Goal: Information Seeking & Learning: Learn about a topic

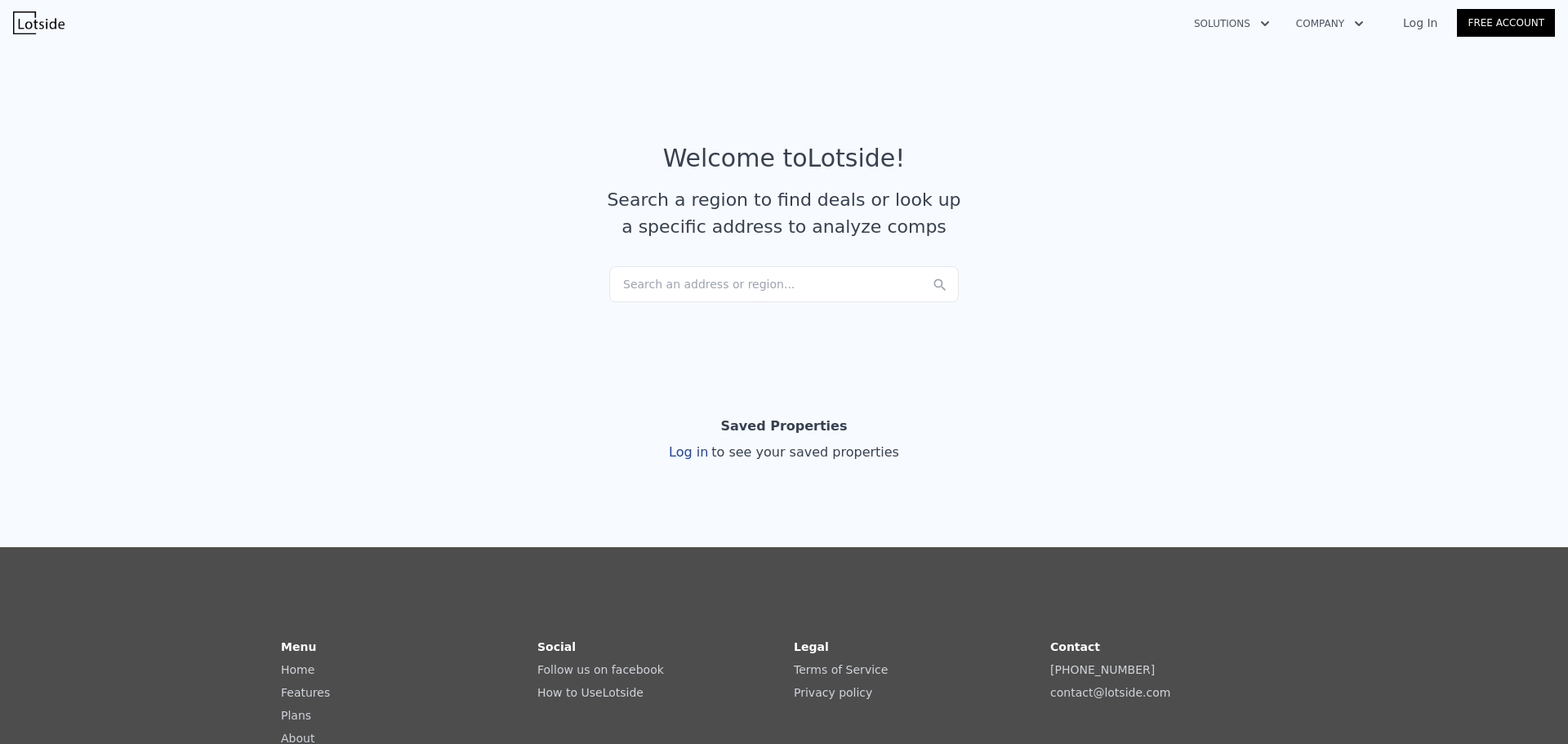
click at [694, 277] on div "Search an address or region..." at bounding box center [784, 284] width 349 height 36
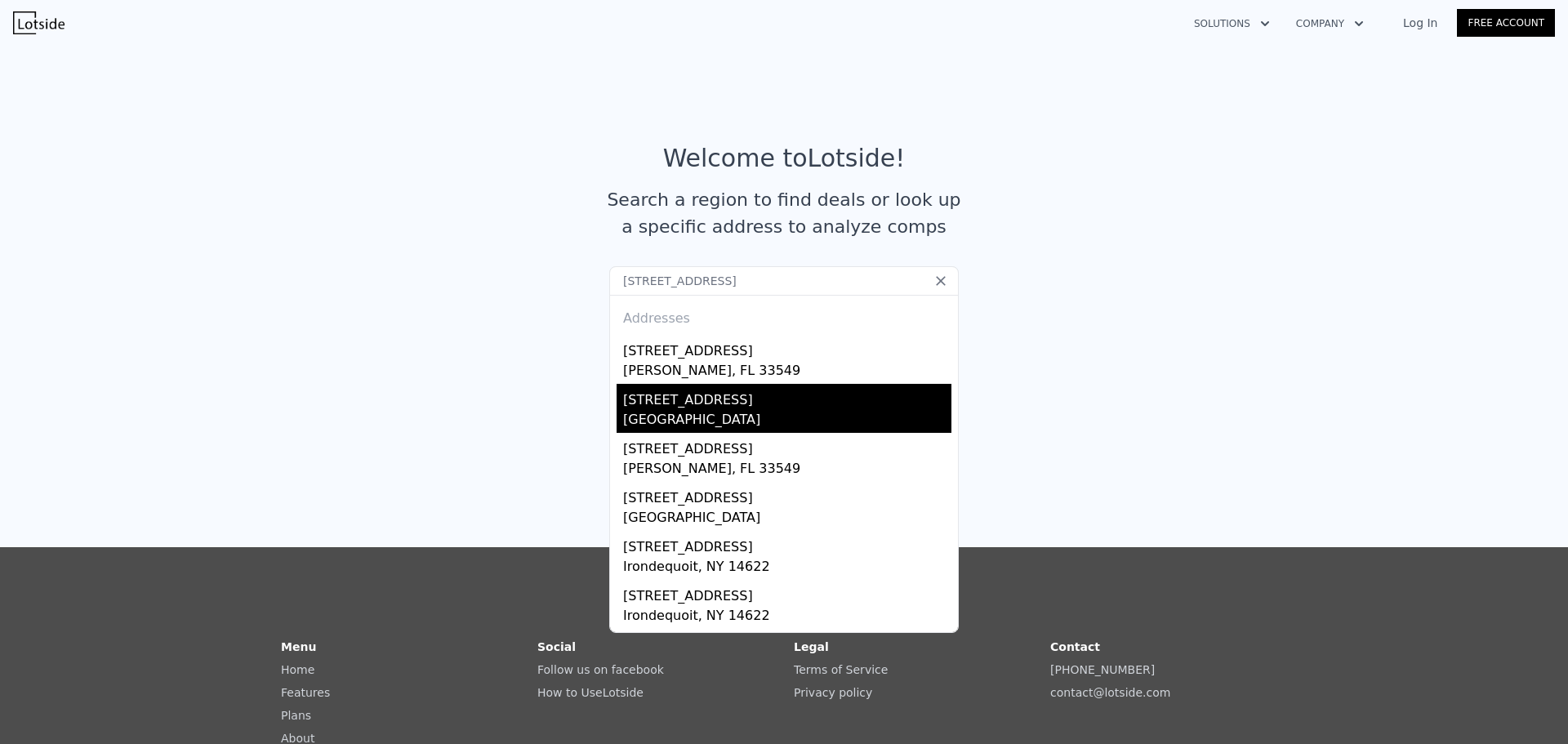
type input "[STREET_ADDRESS]"
click at [671, 405] on div "[STREET_ADDRESS]" at bounding box center [787, 397] width 328 height 26
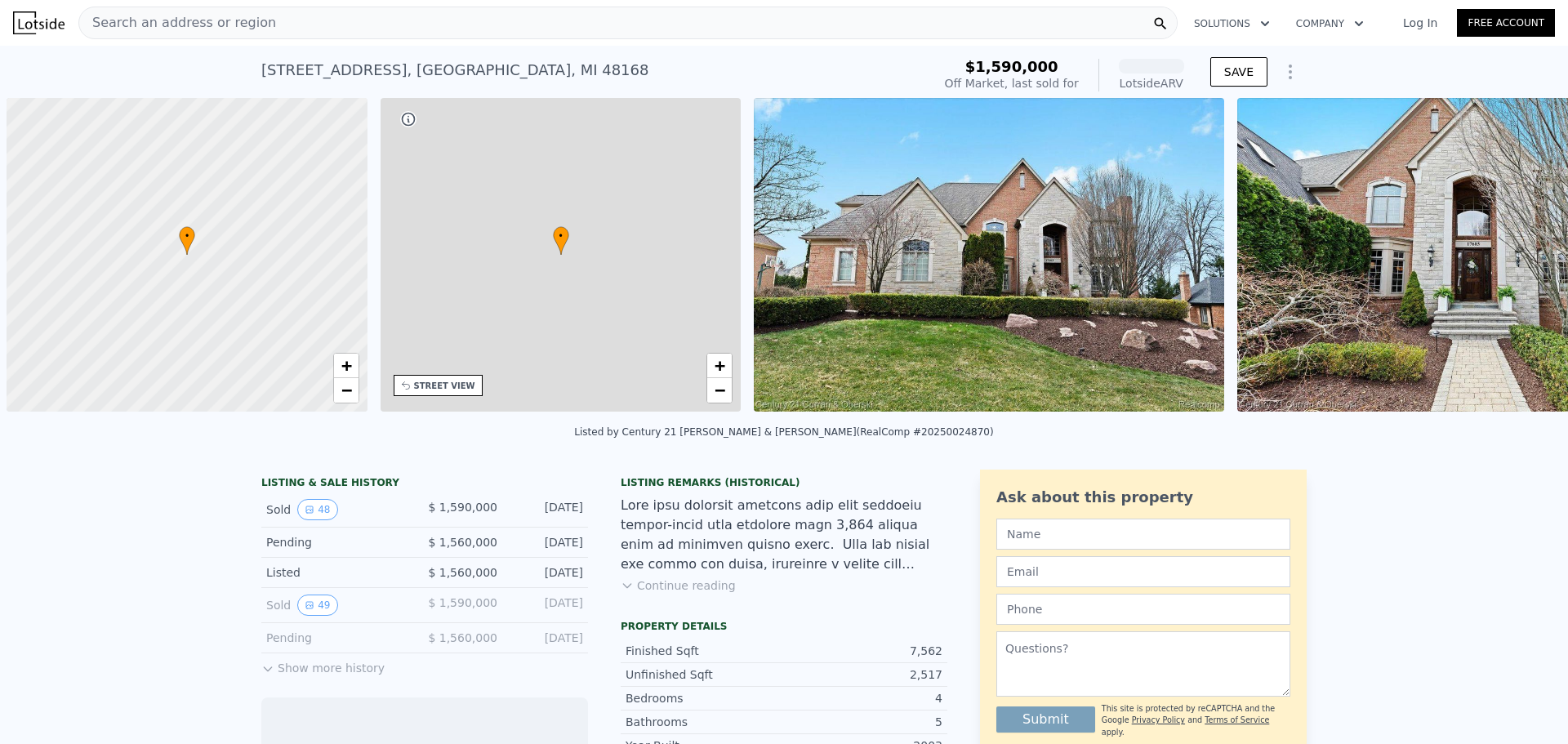
scroll to position [0, 7]
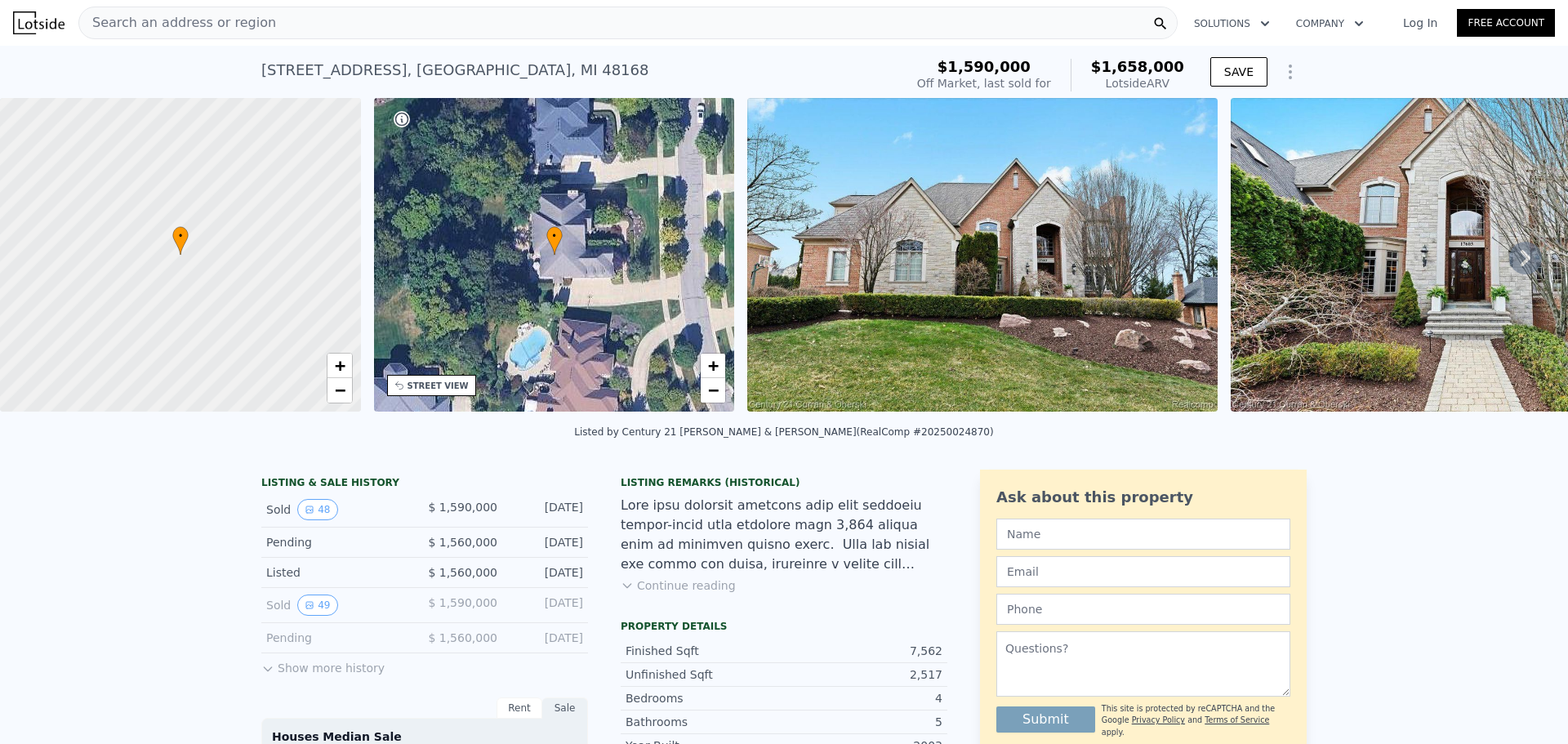
click at [1517, 261] on icon at bounding box center [1525, 258] width 33 height 33
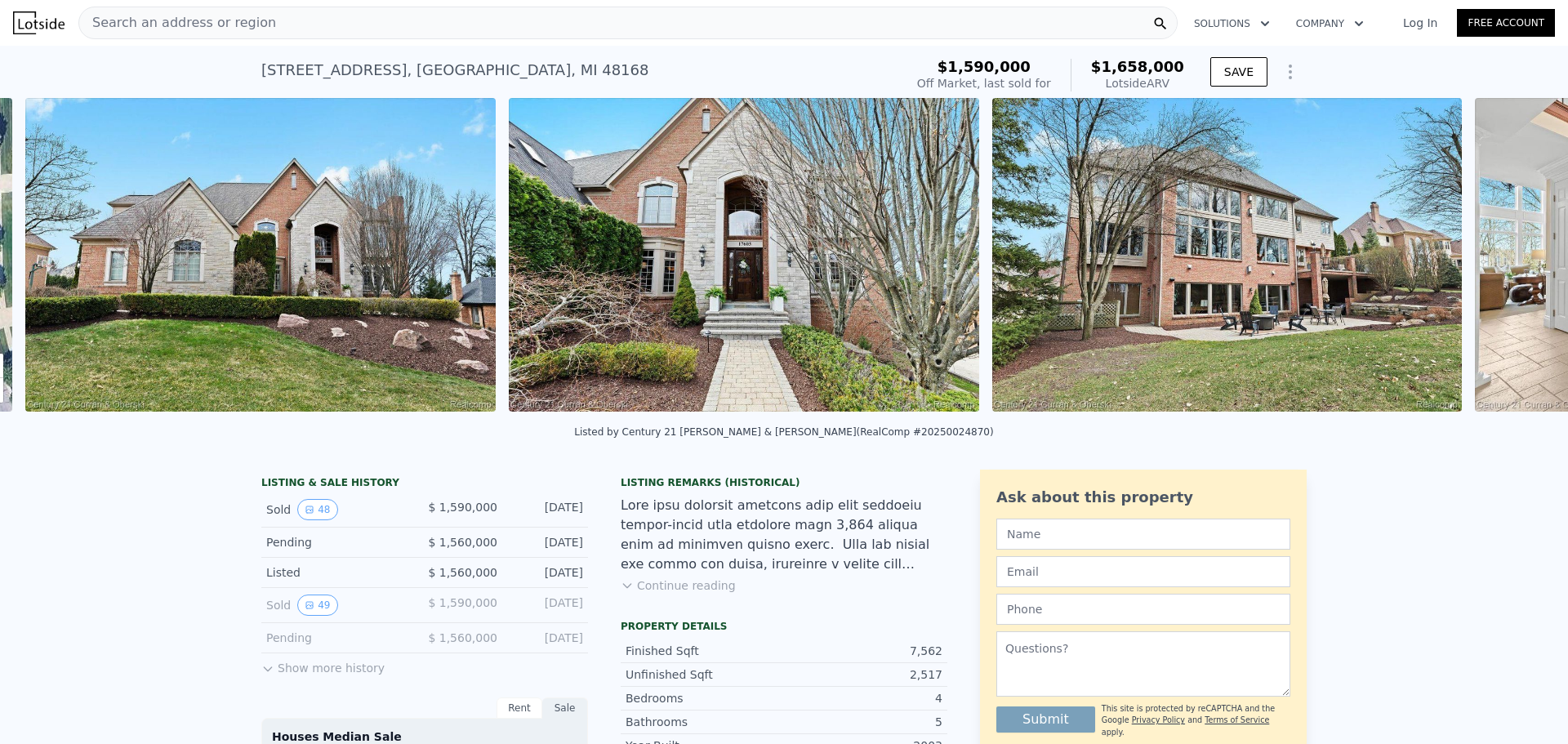
scroll to position [0, 748]
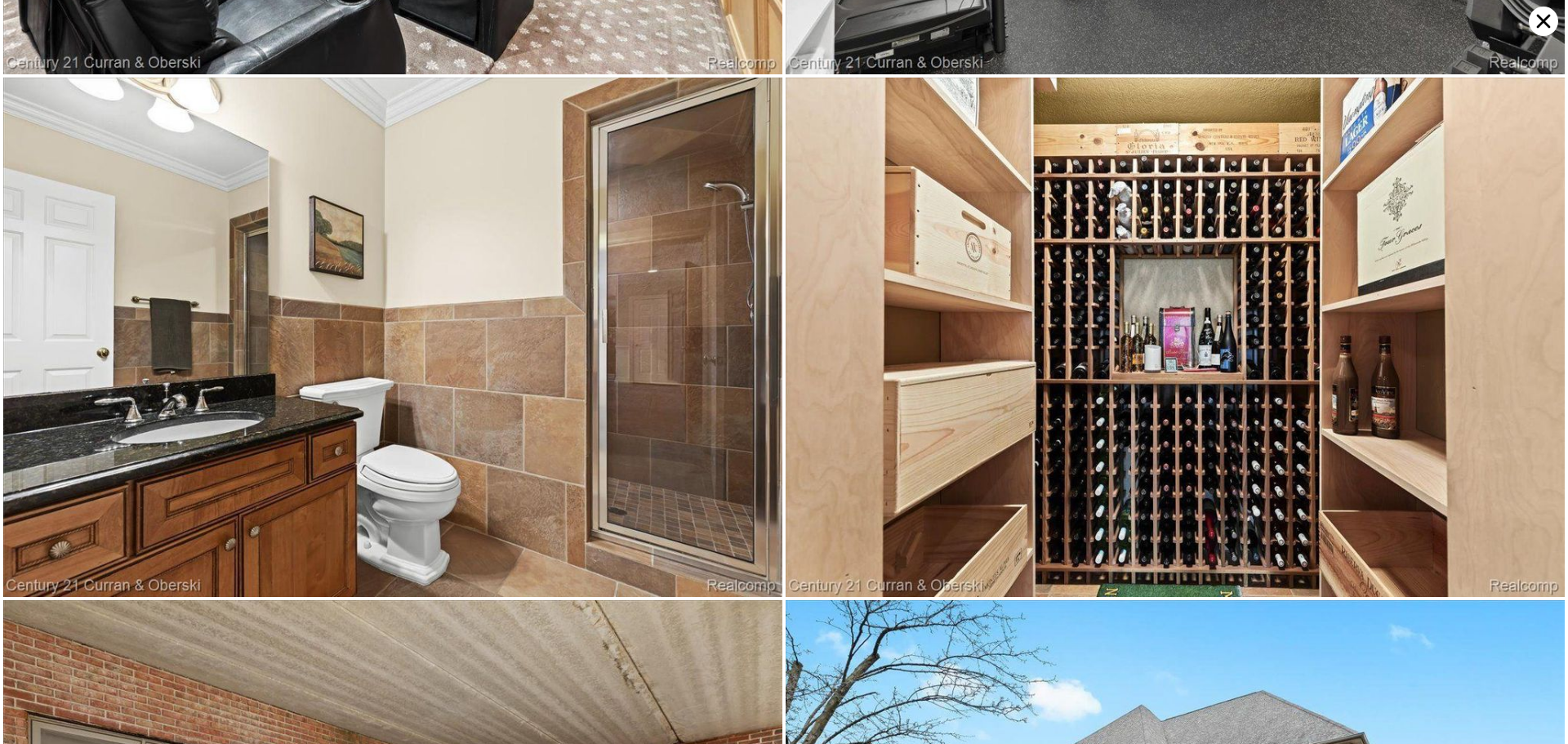
scroll to position [9339, 0]
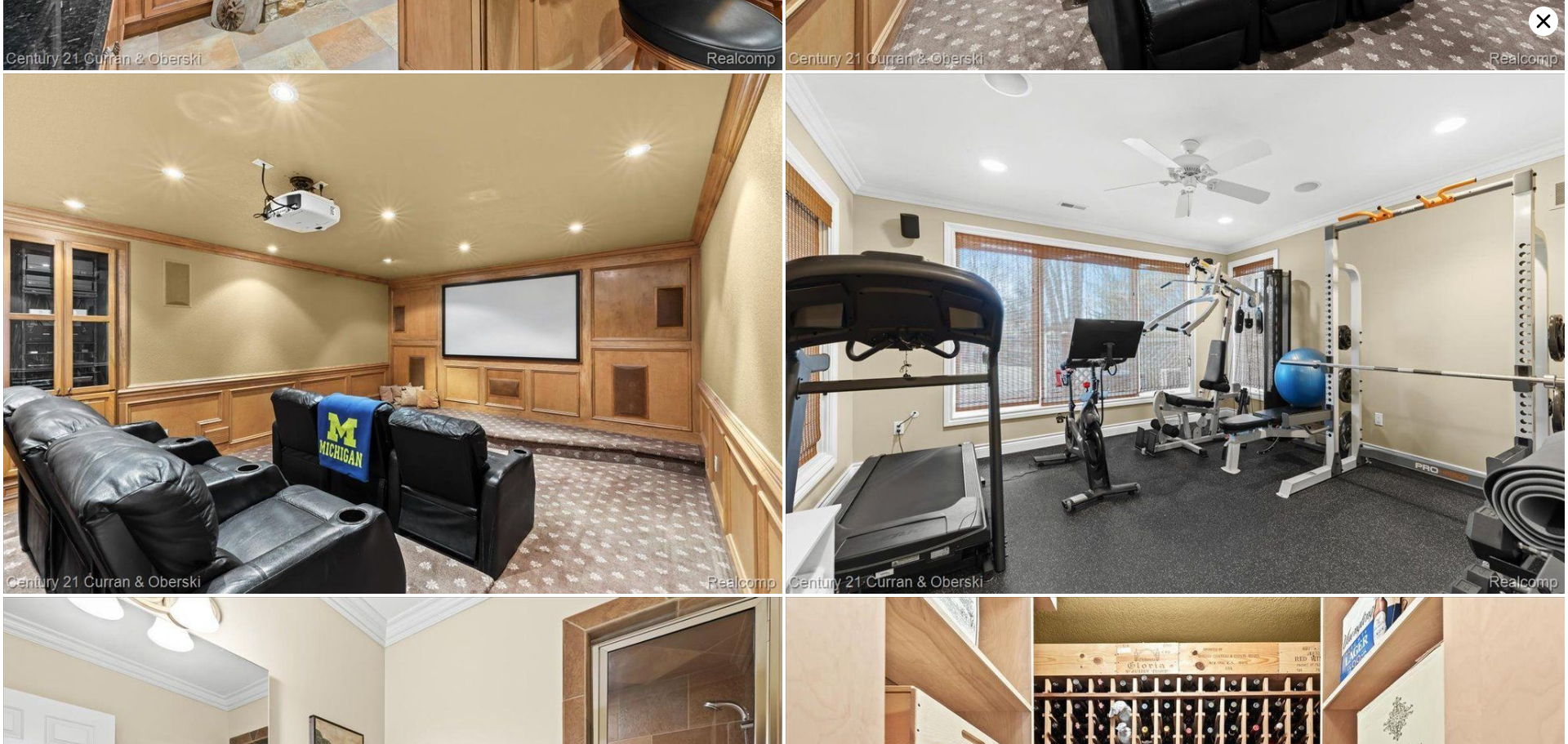
click at [1541, 24] on icon at bounding box center [1544, 21] width 14 height 14
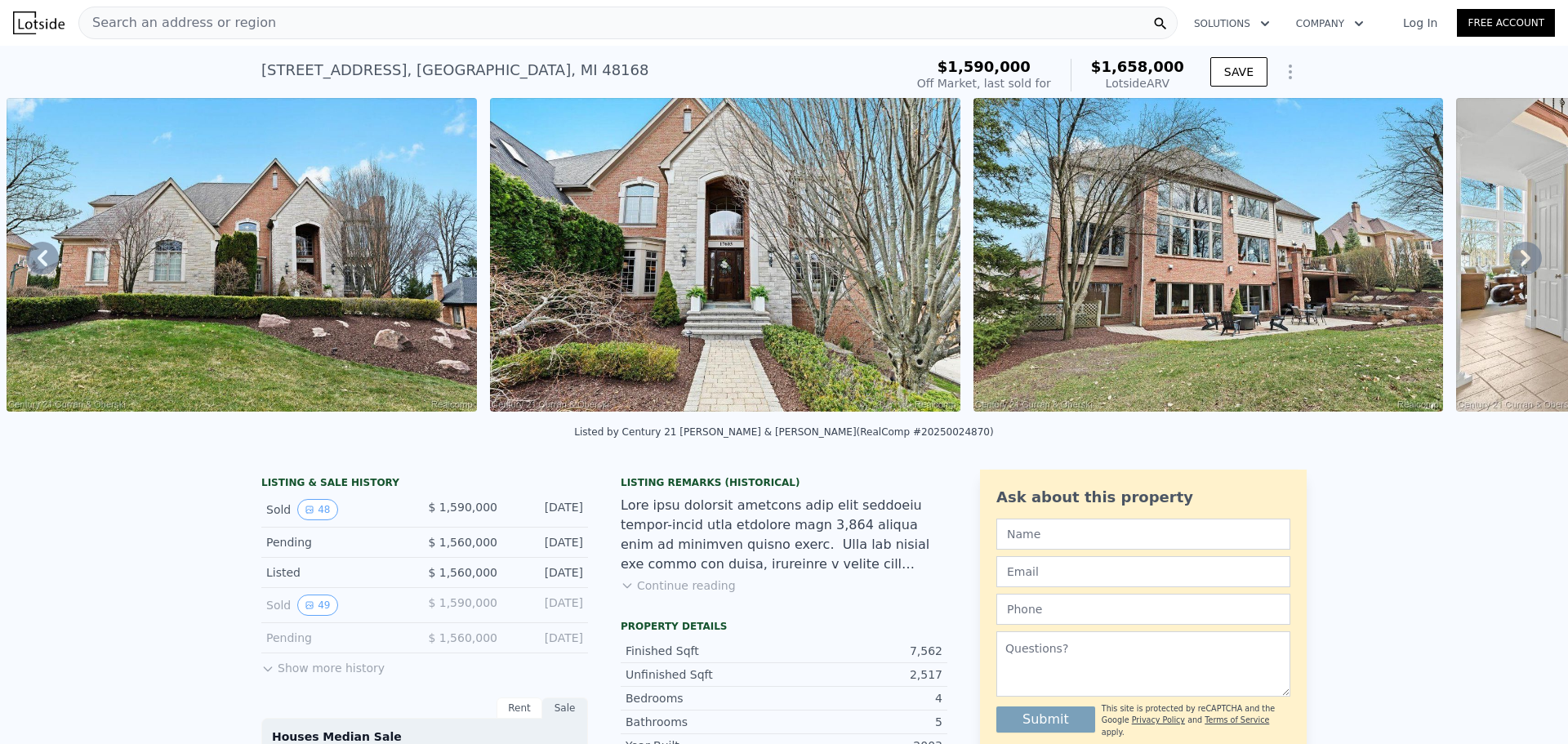
click at [210, 21] on span "Search an address or region" at bounding box center [178, 22] width 197 height 20
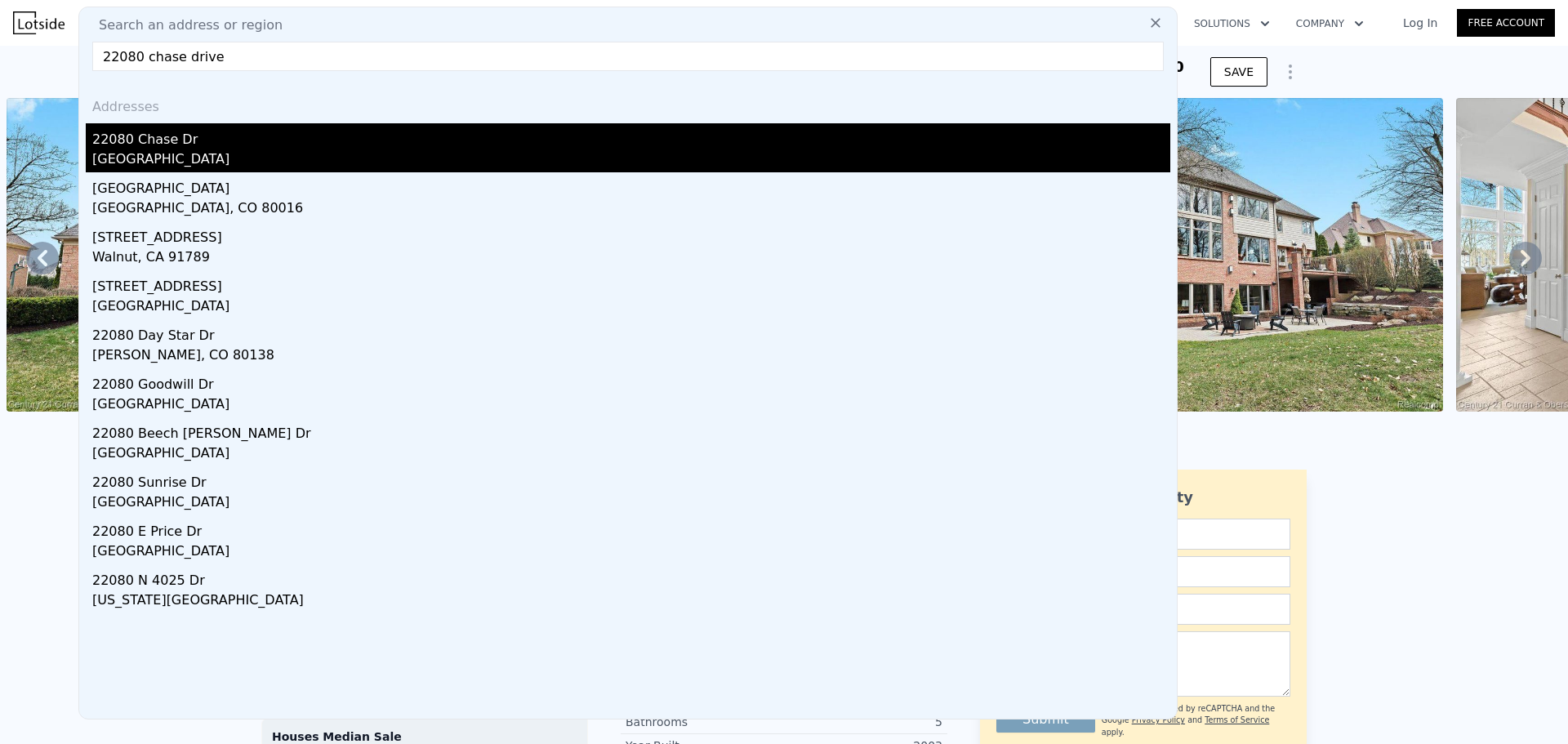
type input "22080 chase drive"
click at [120, 151] on div "[GEOGRAPHIC_DATA]" at bounding box center [631, 161] width 1077 height 22
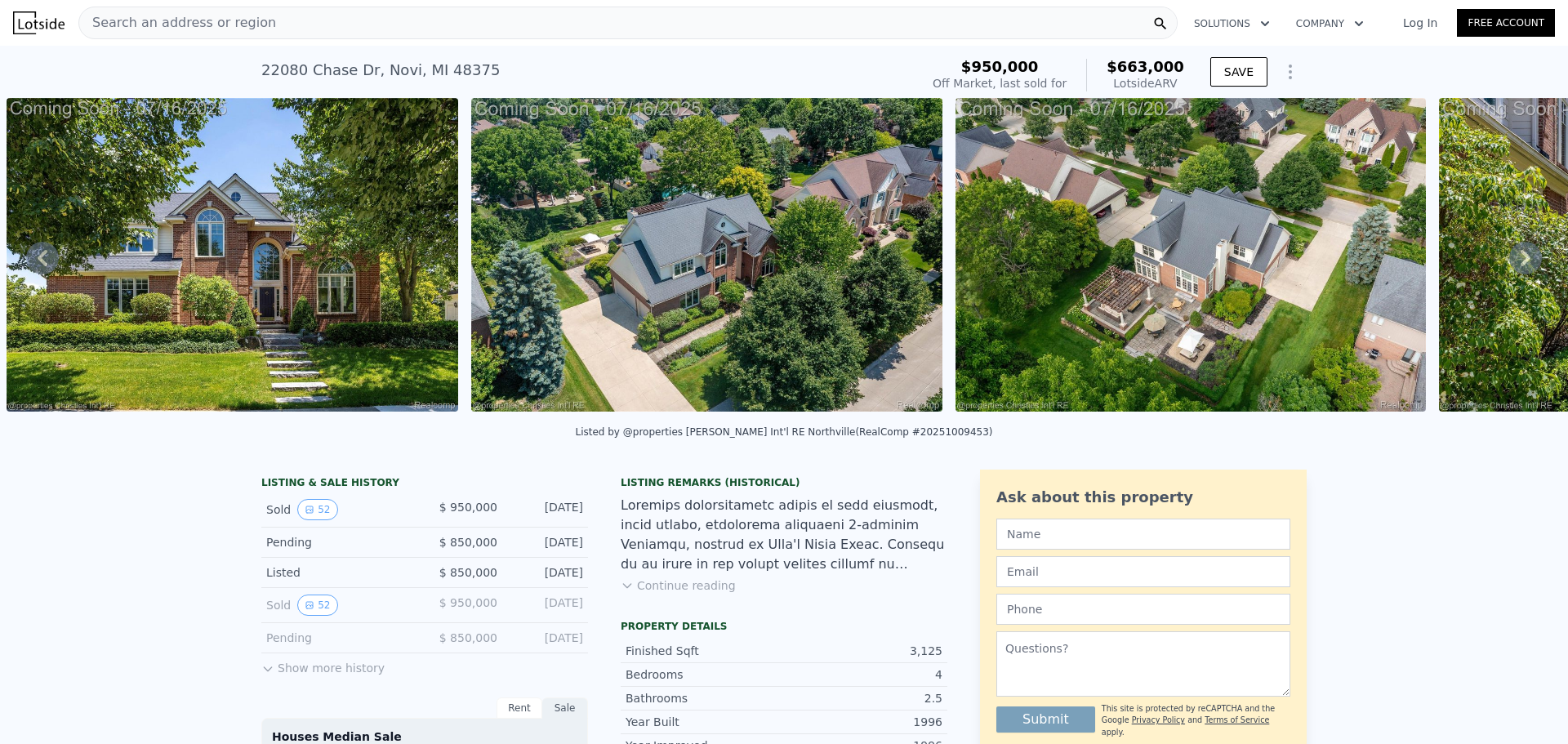
click at [1515, 268] on icon at bounding box center [1525, 258] width 33 height 33
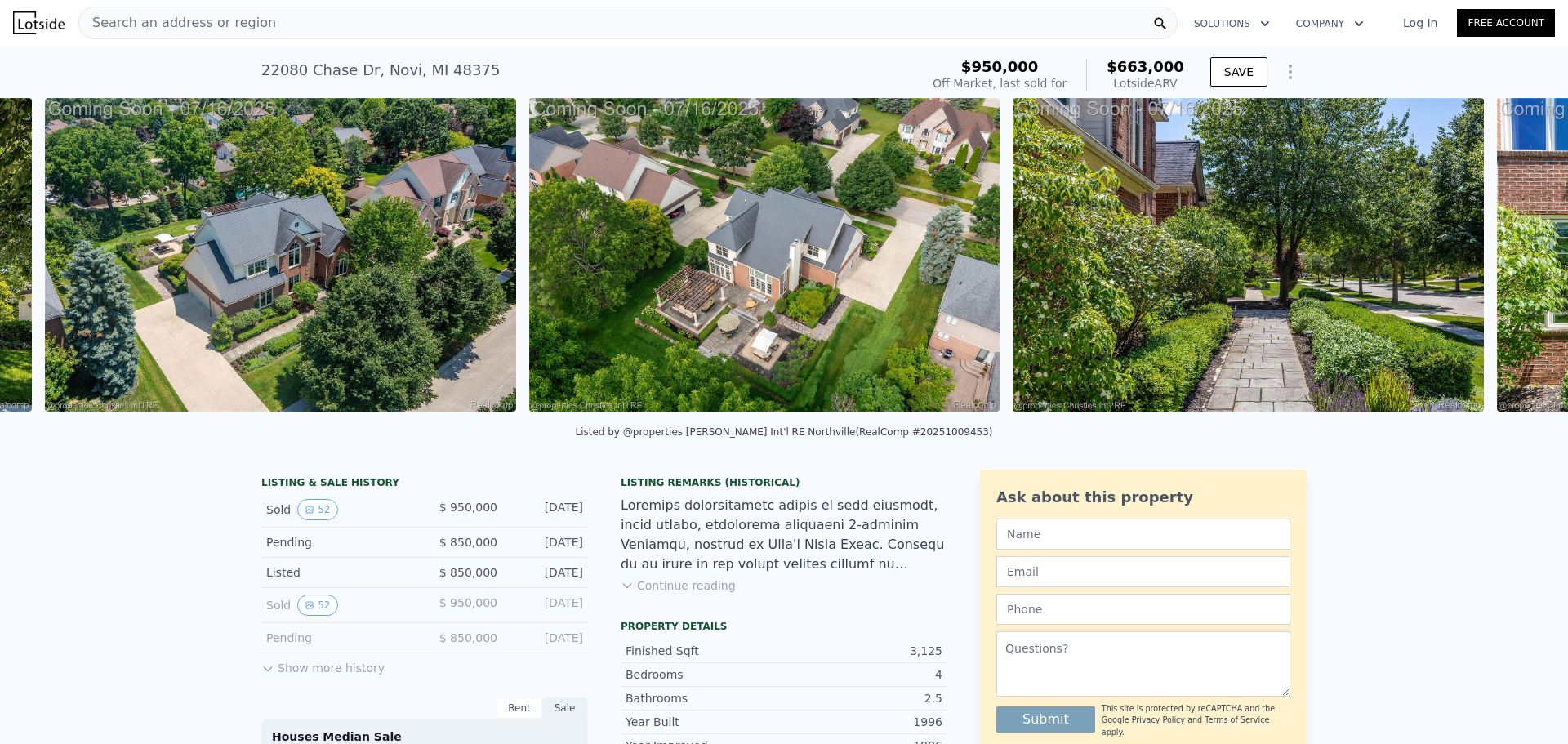
scroll to position [0, 1212]
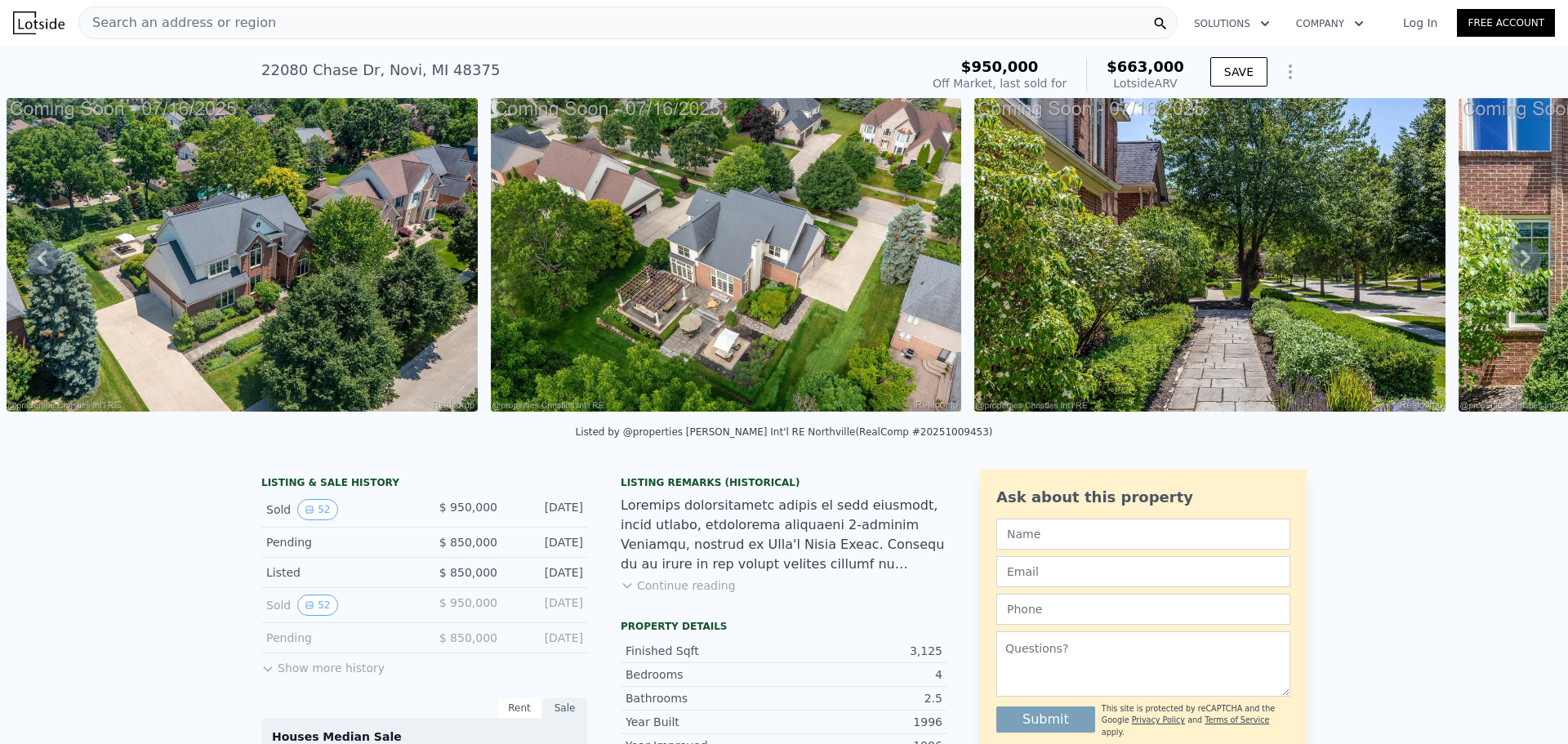
click at [1515, 268] on icon at bounding box center [1525, 258] width 33 height 33
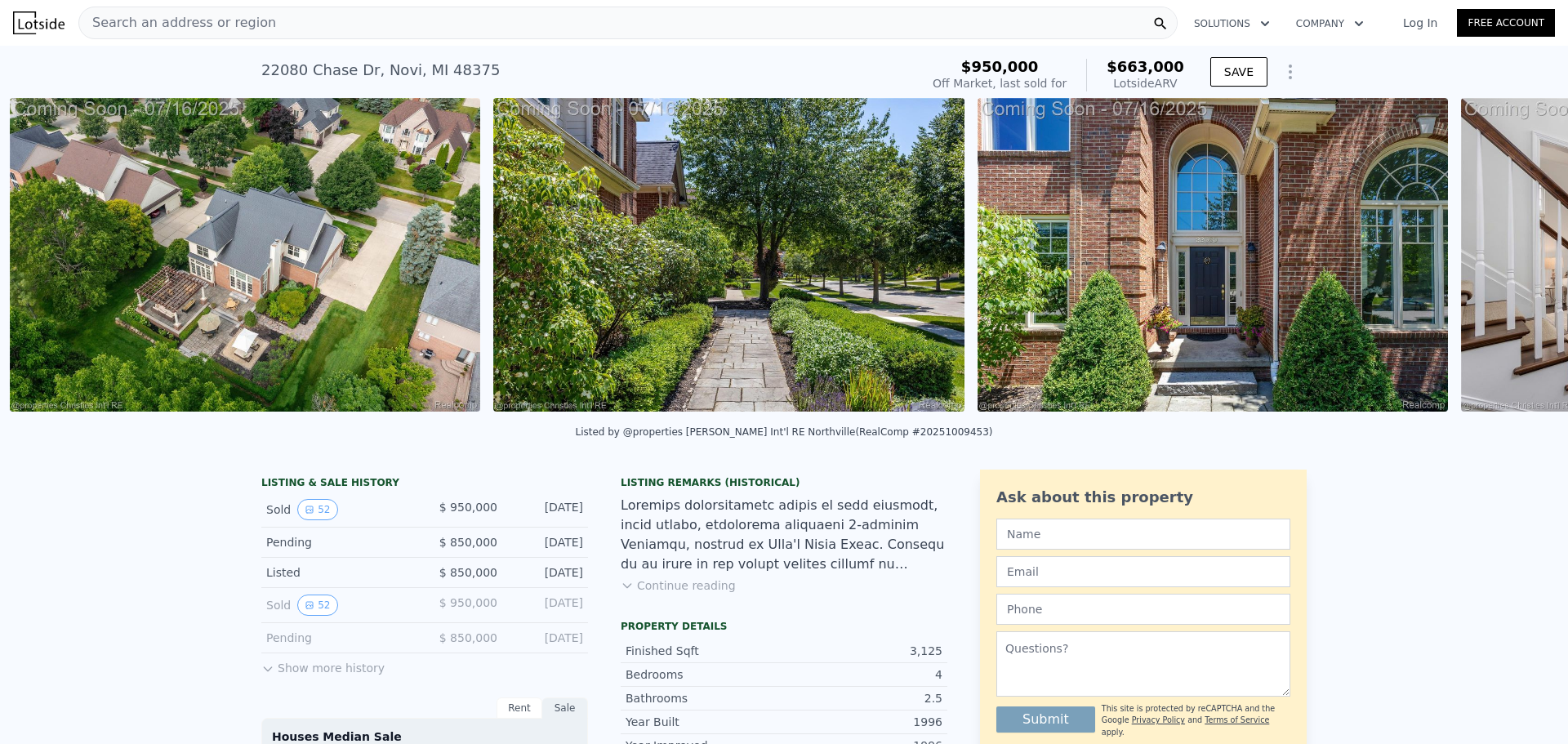
scroll to position [0, 1696]
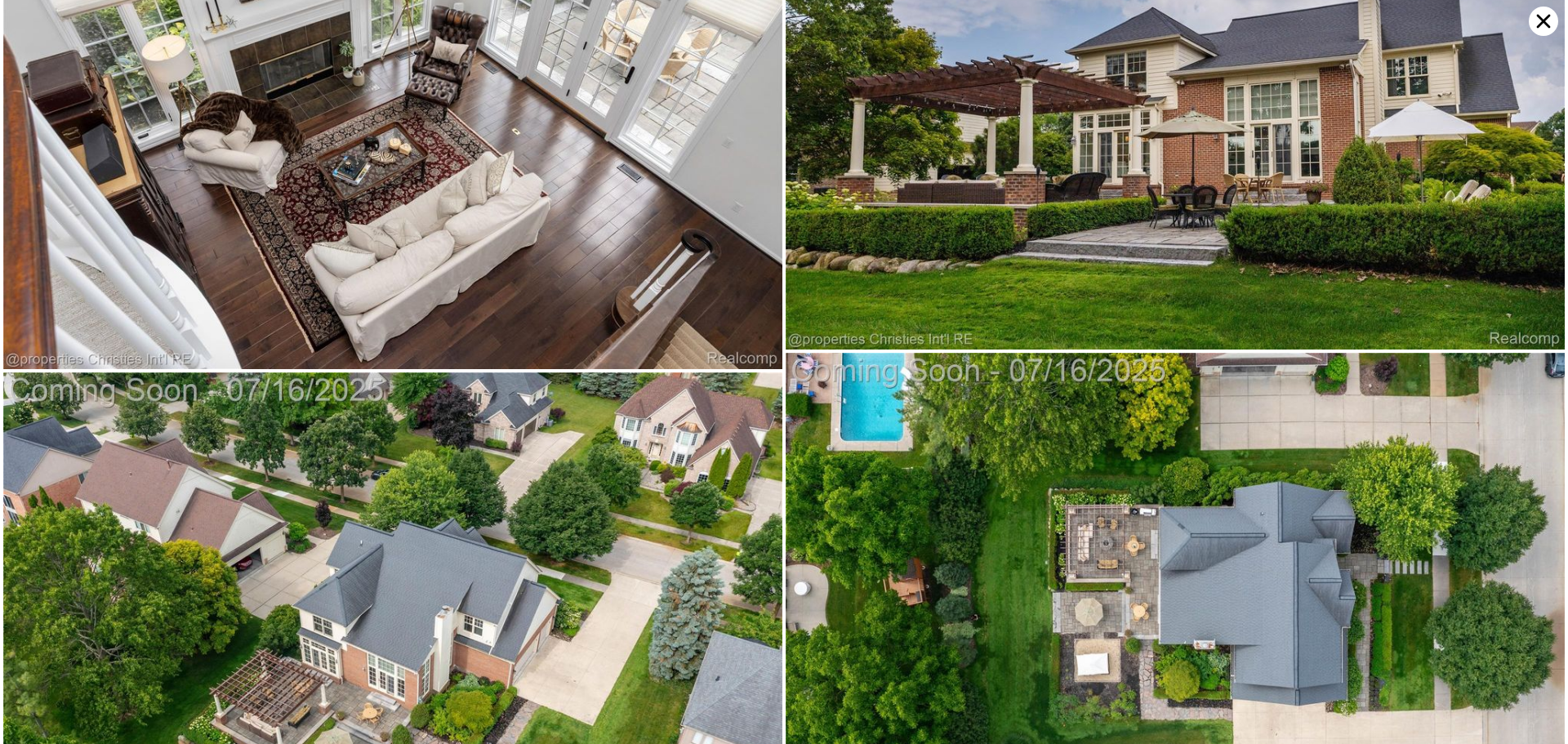
scroll to position [10397, 0]
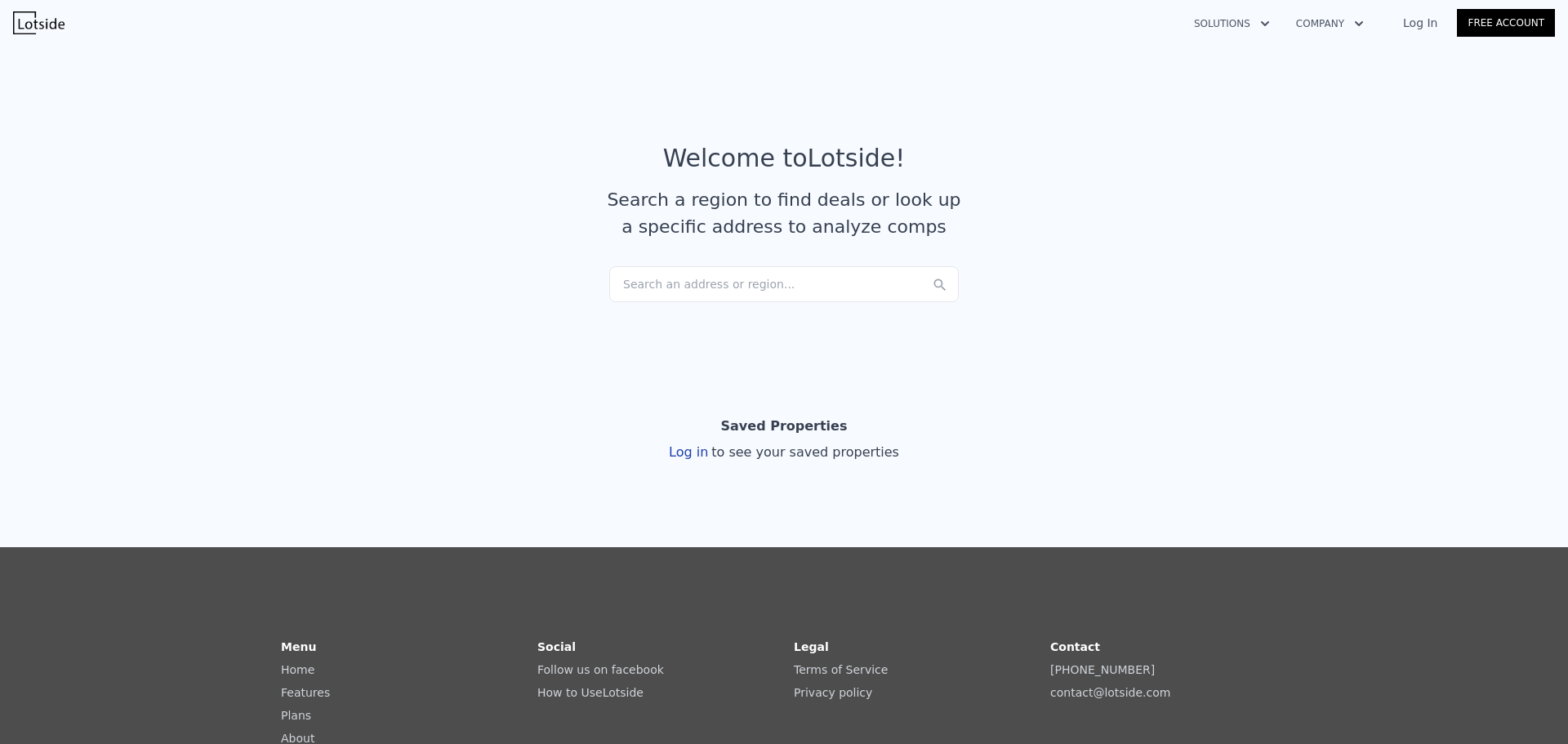
click at [663, 294] on div "Search an address or region..." at bounding box center [784, 284] width 349 height 36
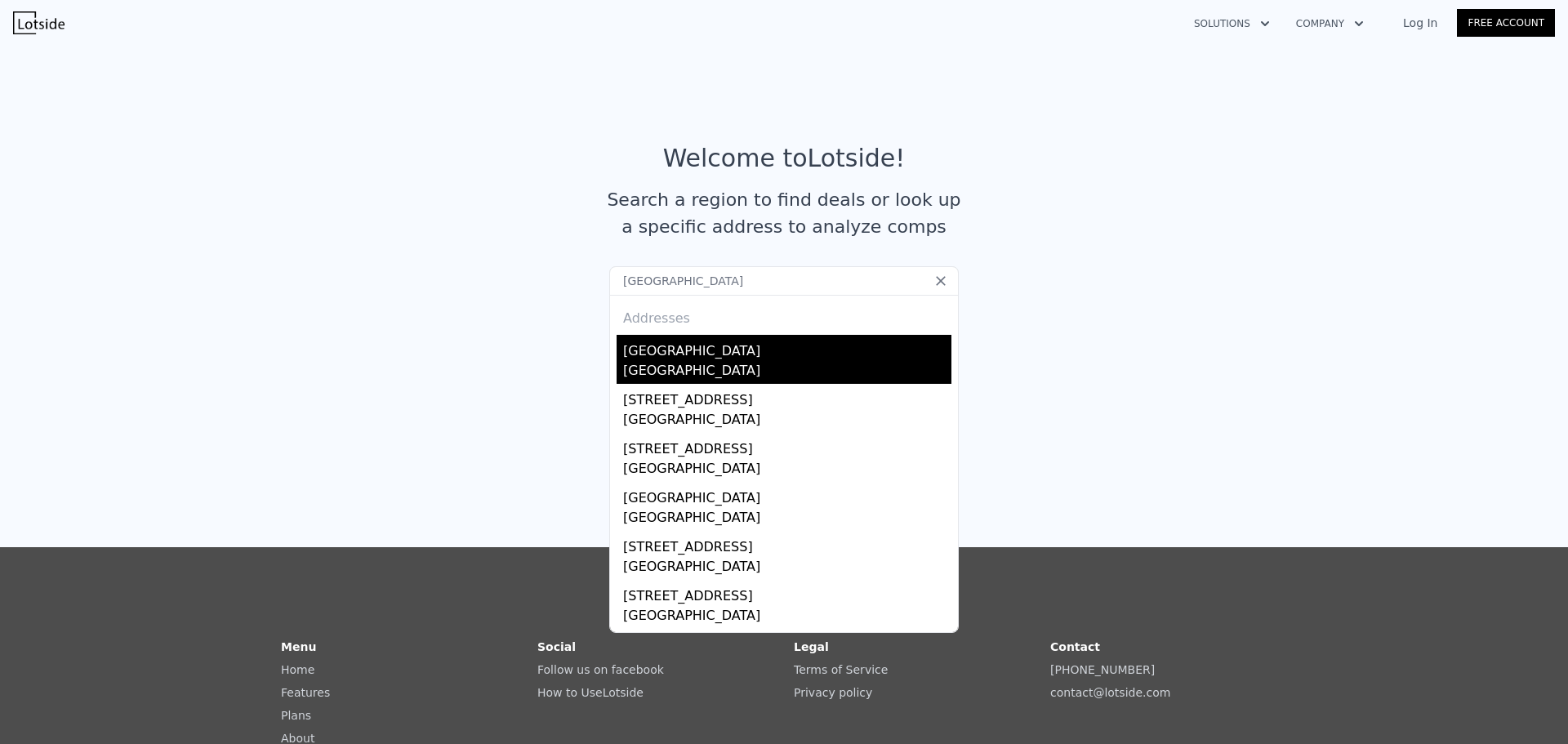
type input "[GEOGRAPHIC_DATA]"
click at [650, 362] on div "Novi, MI 48374" at bounding box center [787, 372] width 328 height 22
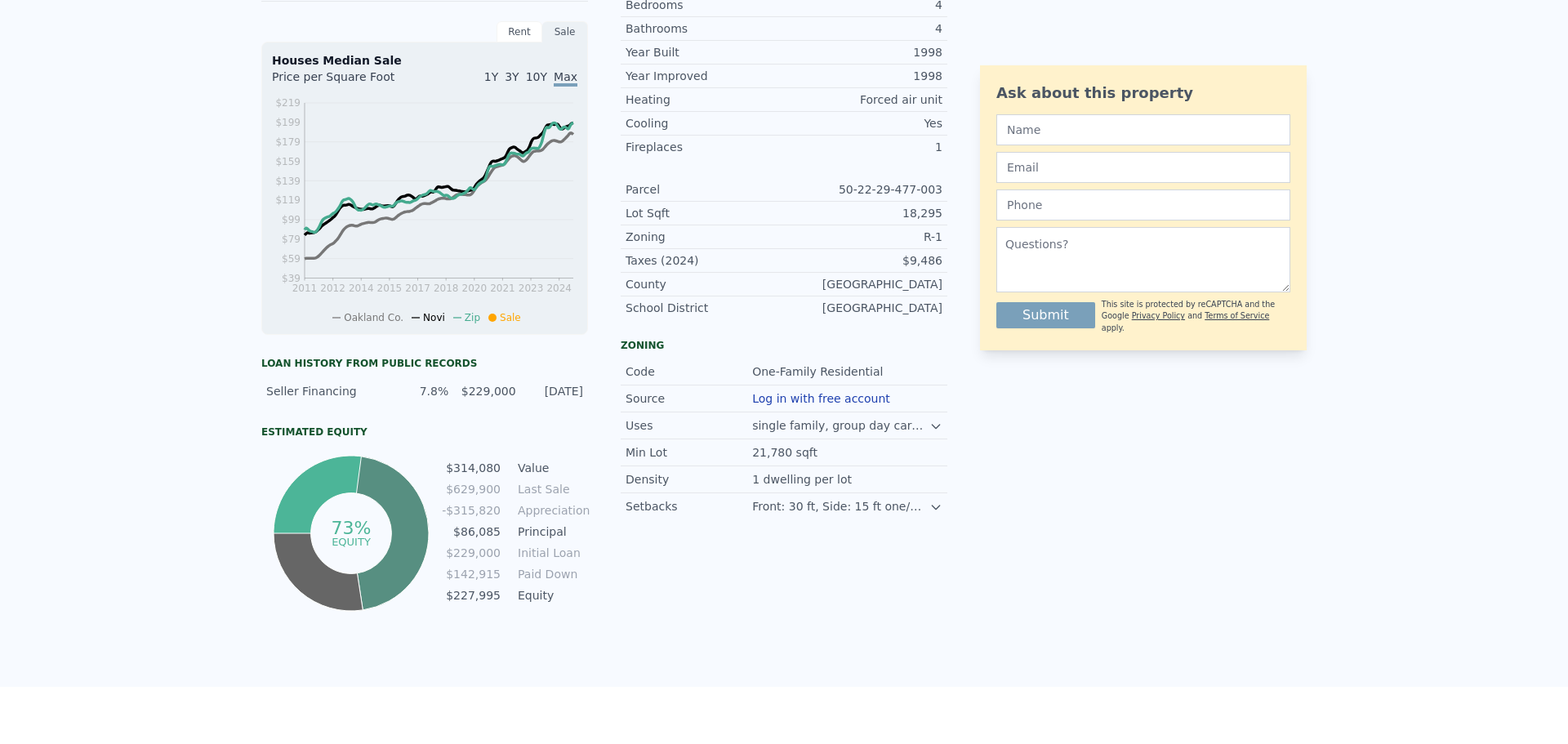
scroll to position [6, 0]
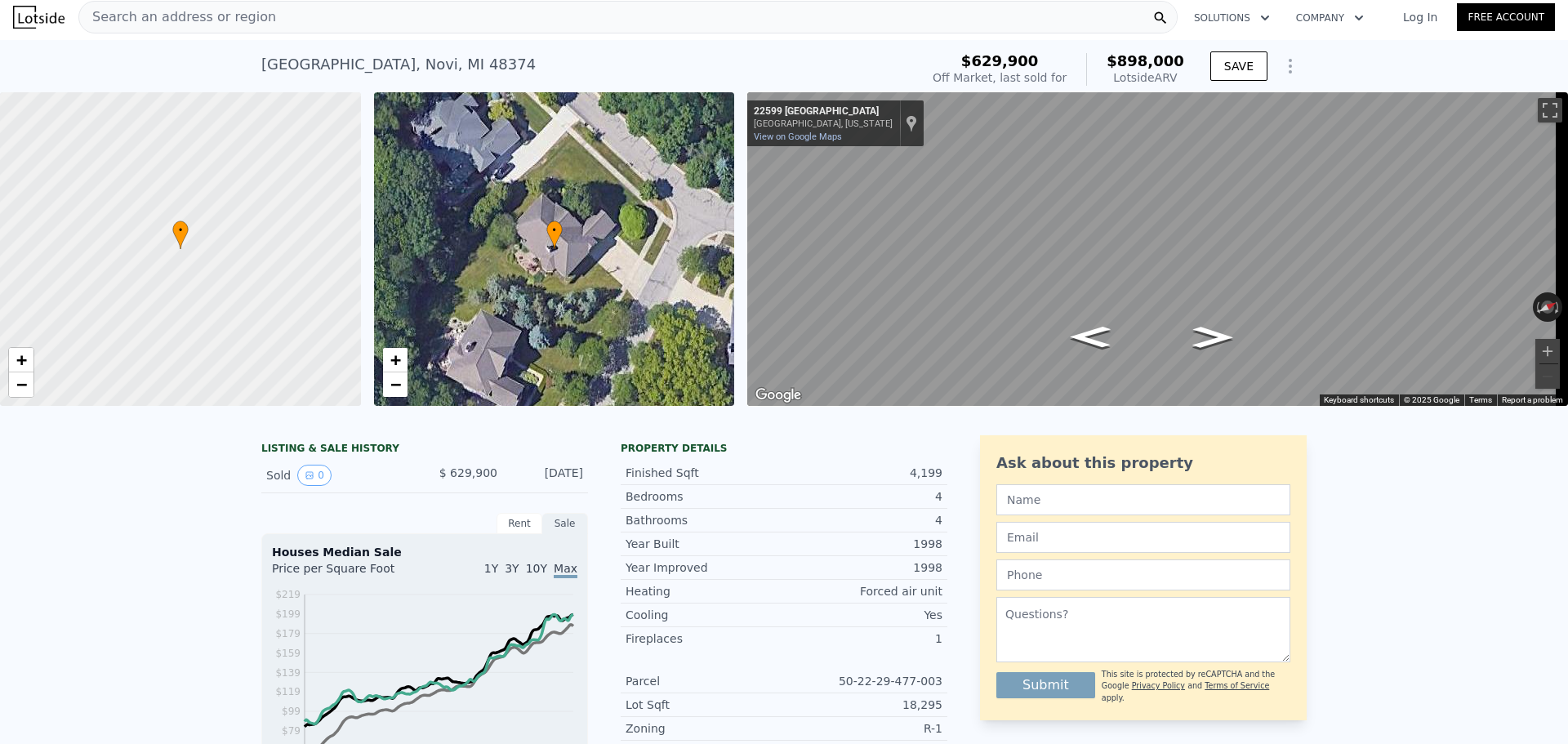
click at [157, 16] on span "Search an address or region" at bounding box center [178, 17] width 197 height 20
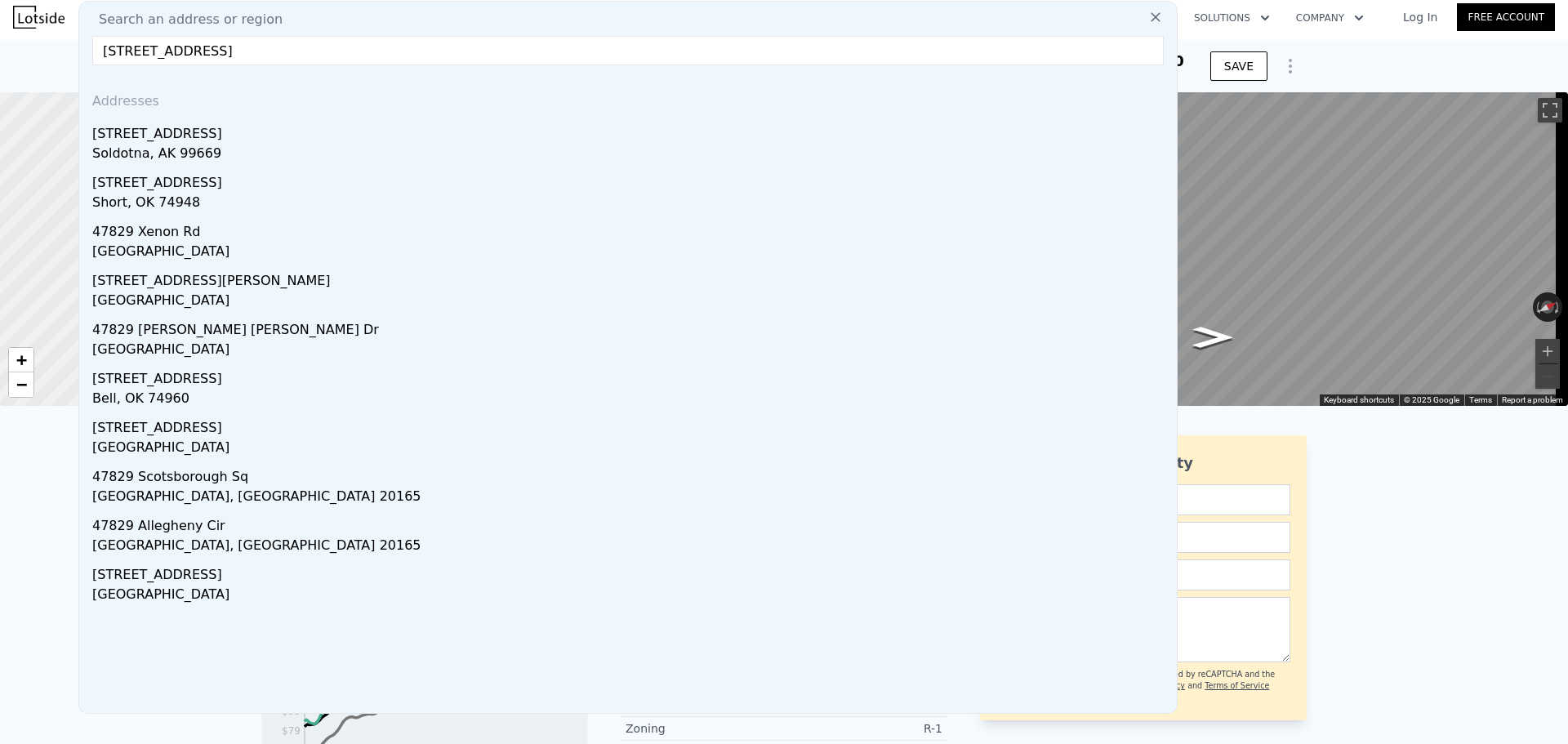
click at [133, 55] on input "47829 beckenham blvd" at bounding box center [628, 50] width 1071 height 29
click at [138, 55] on input "47829 beckenham blvd" at bounding box center [628, 50] width 1071 height 29
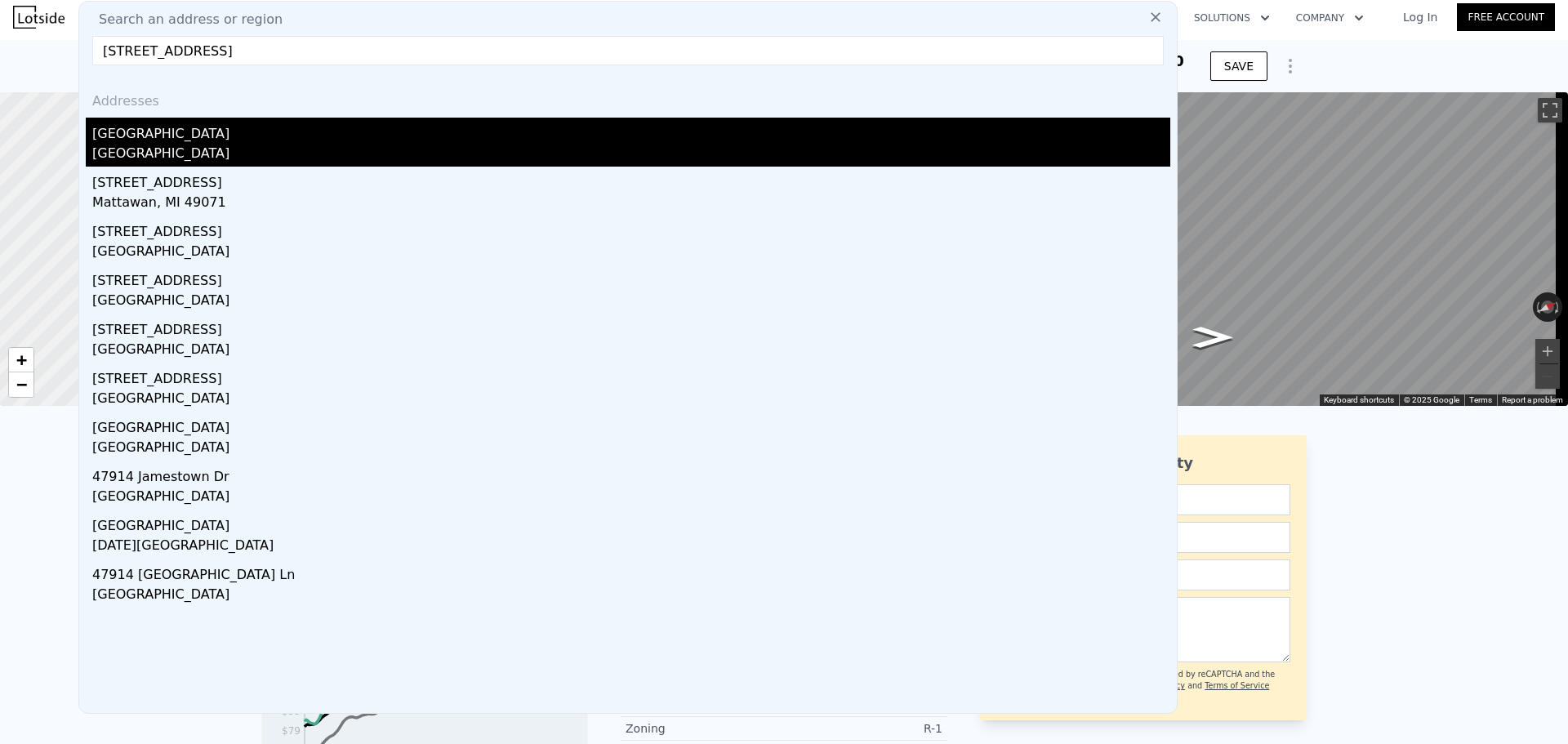
type input "47914 beckenham blvd"
click at [182, 135] on div "47914 Beckenham Blvd" at bounding box center [631, 131] width 1077 height 26
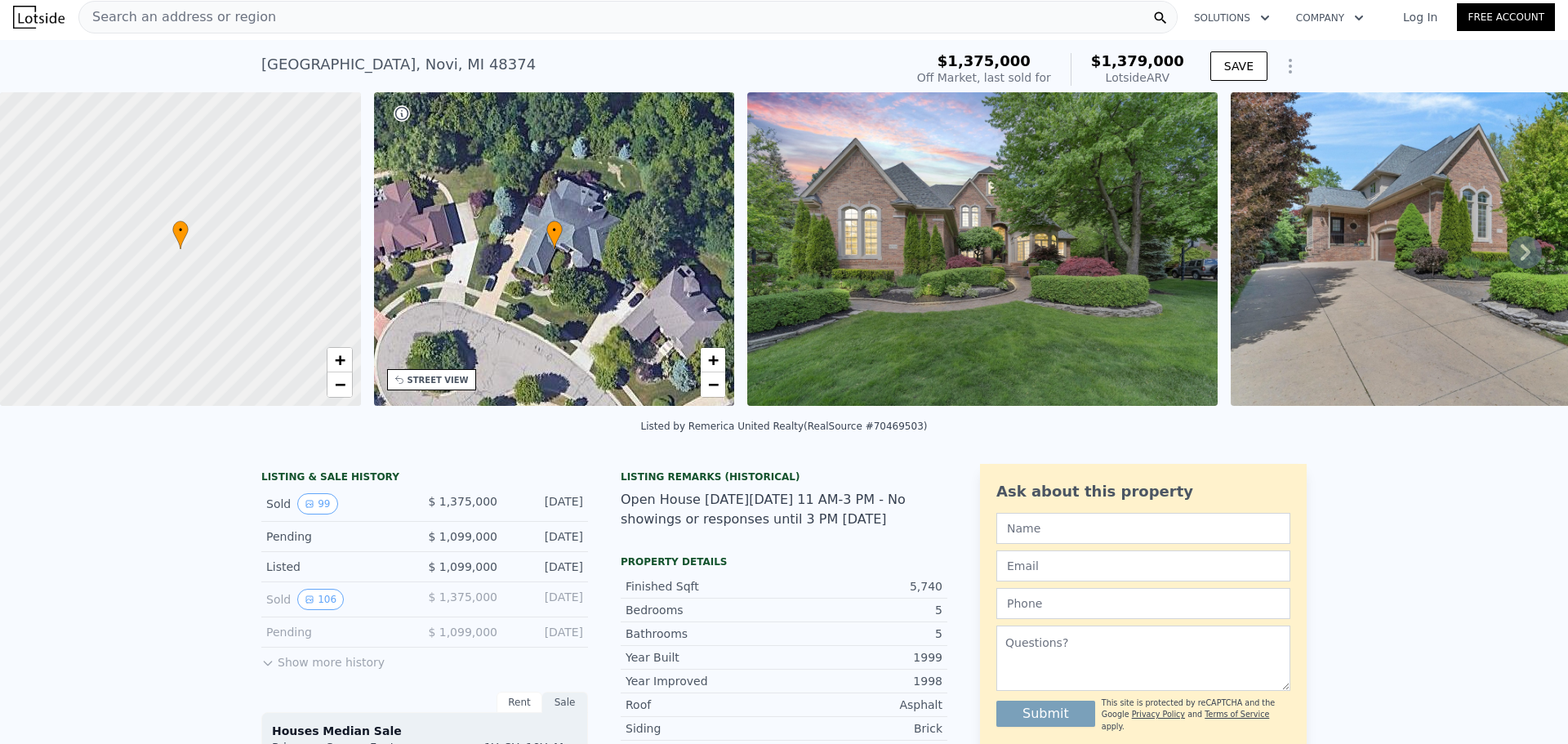
click at [107, 18] on span "Search an address or region" at bounding box center [178, 17] width 197 height 20
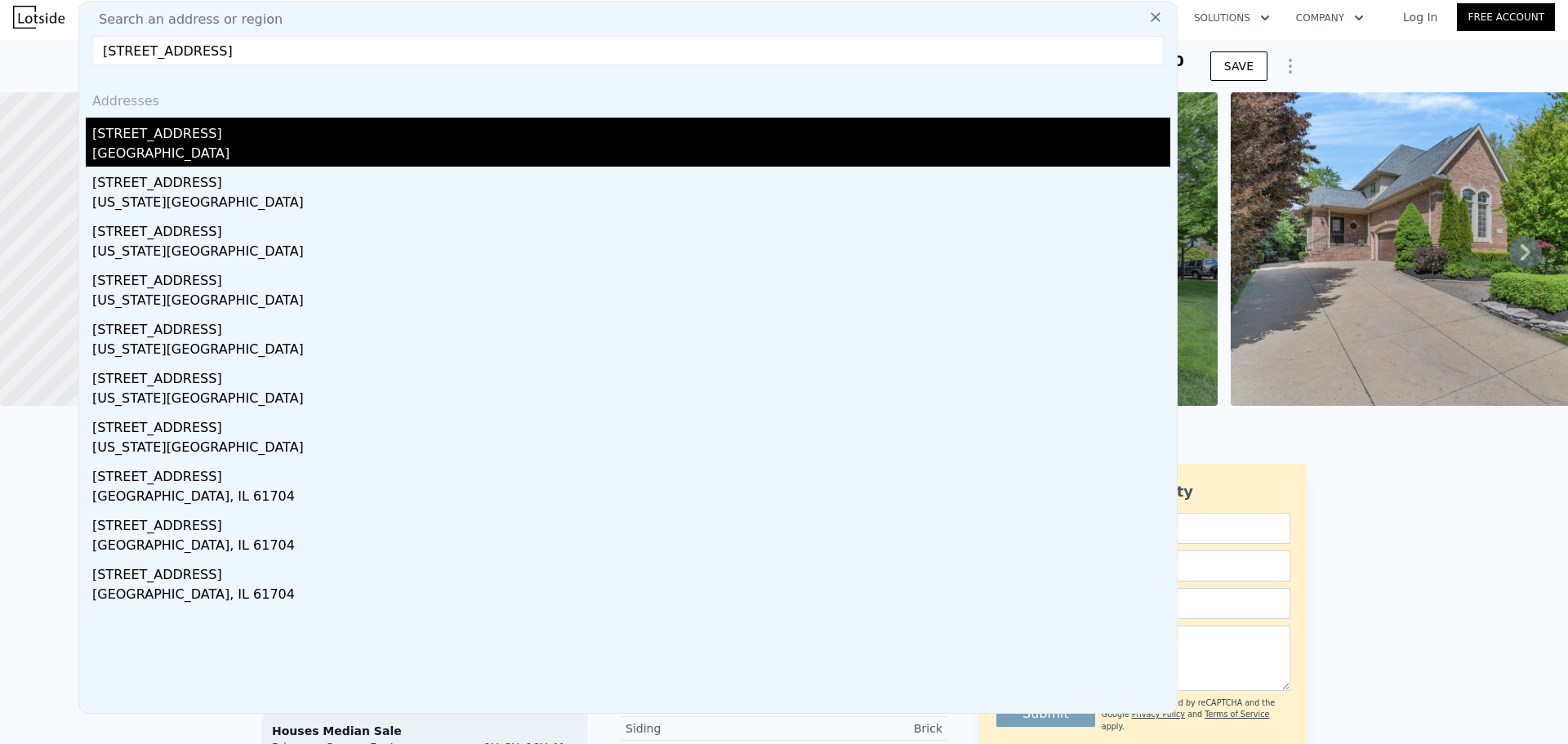
type input "47830 beckenham blvd"
click at [183, 150] on div "Novi, MI 48374" at bounding box center [631, 155] width 1077 height 22
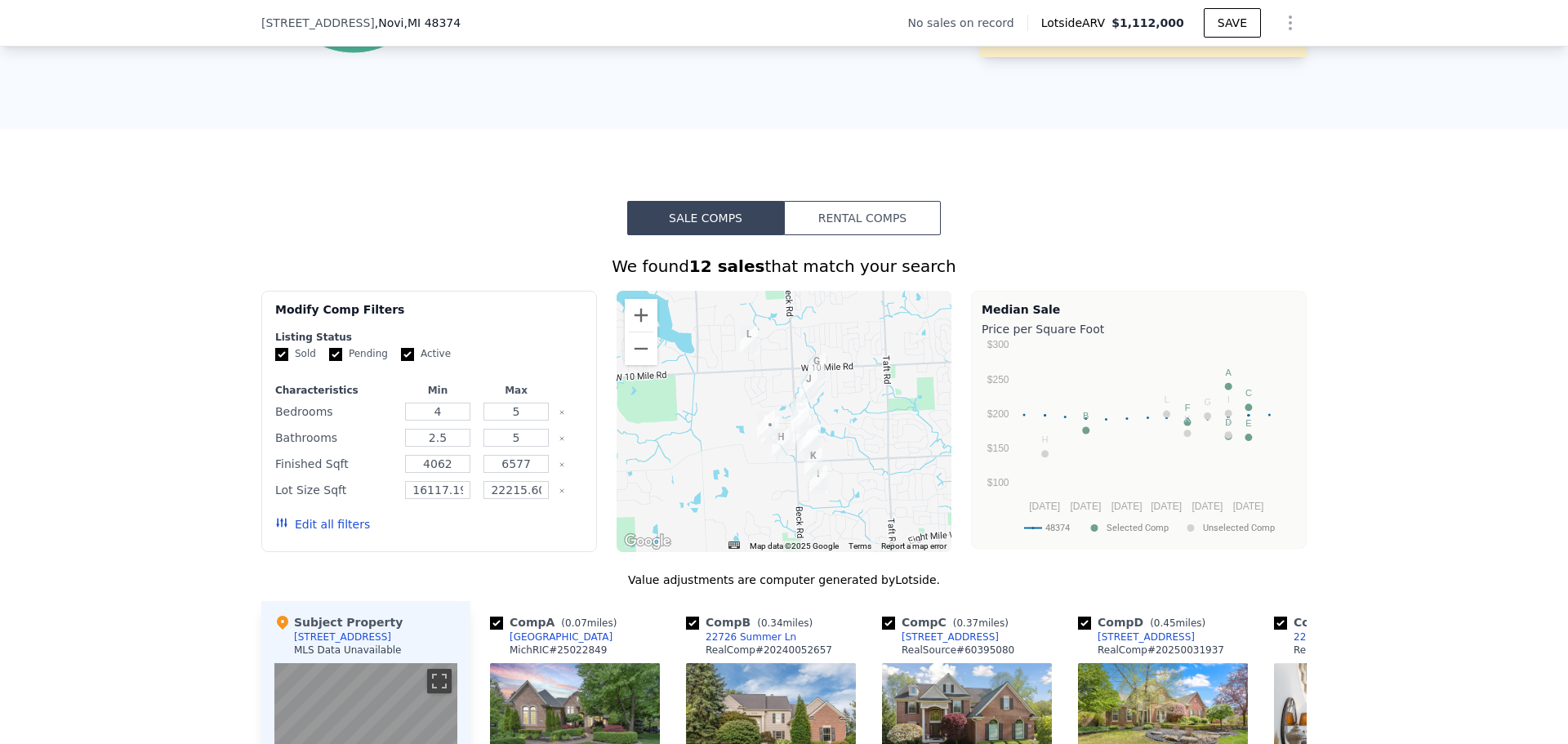
scroll to position [1301, 0]
